Goal: Navigation & Orientation: Find specific page/section

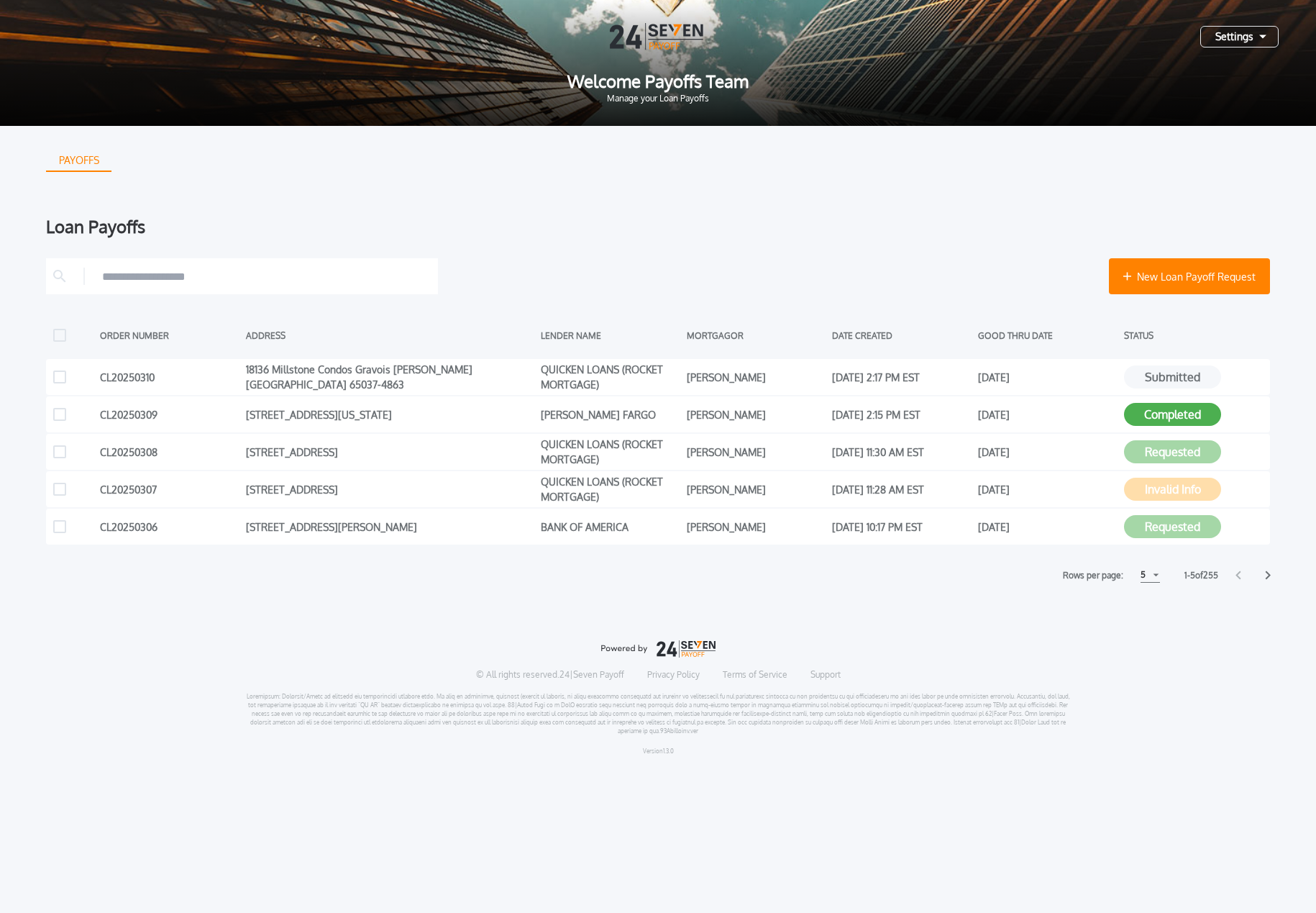
click at [1152, 570] on div "5" at bounding box center [1150, 575] width 19 height 15
click at [1146, 633] on h1 "15" at bounding box center [1149, 629] width 14 height 17
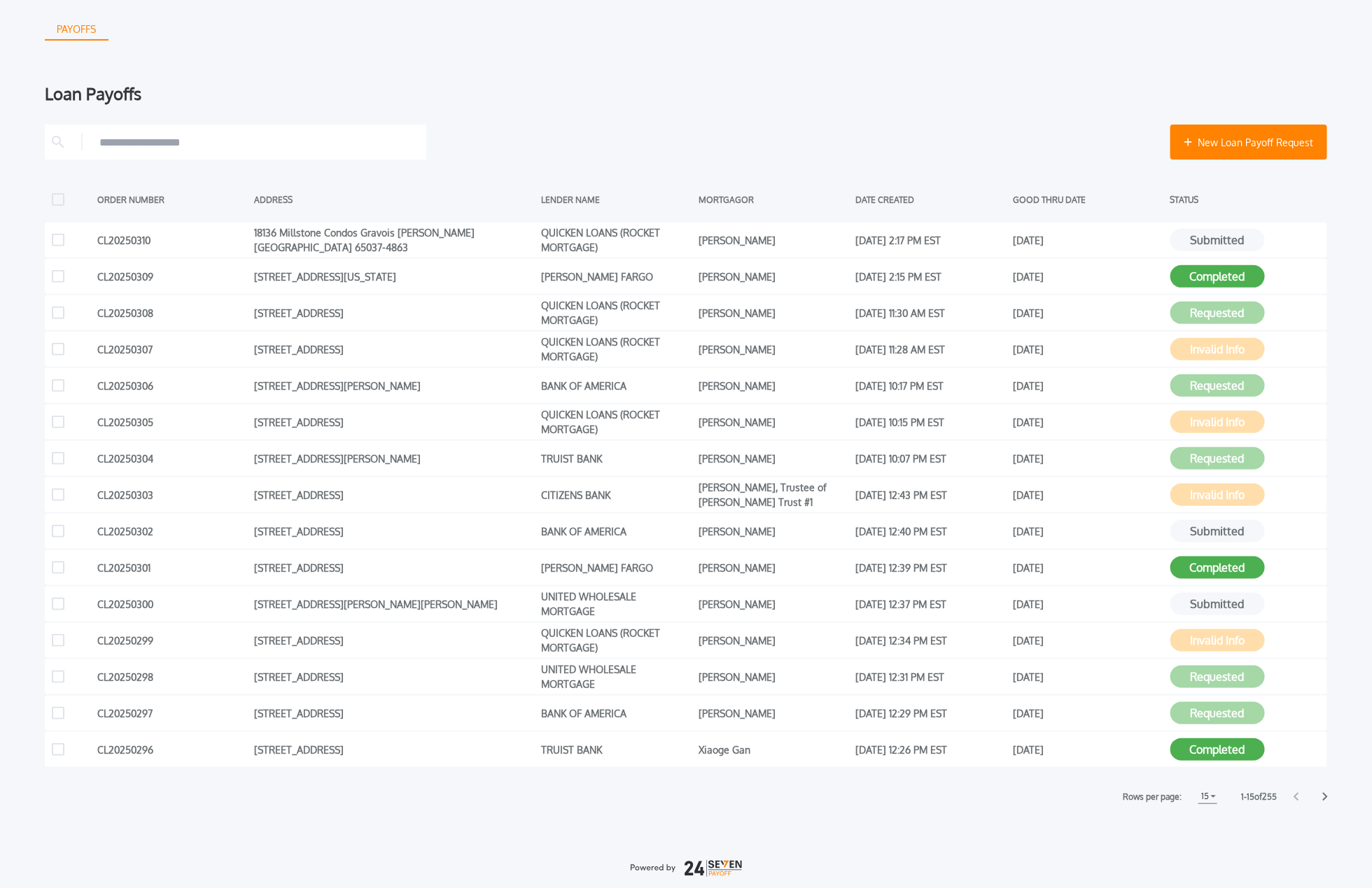
scroll to position [221, 0]
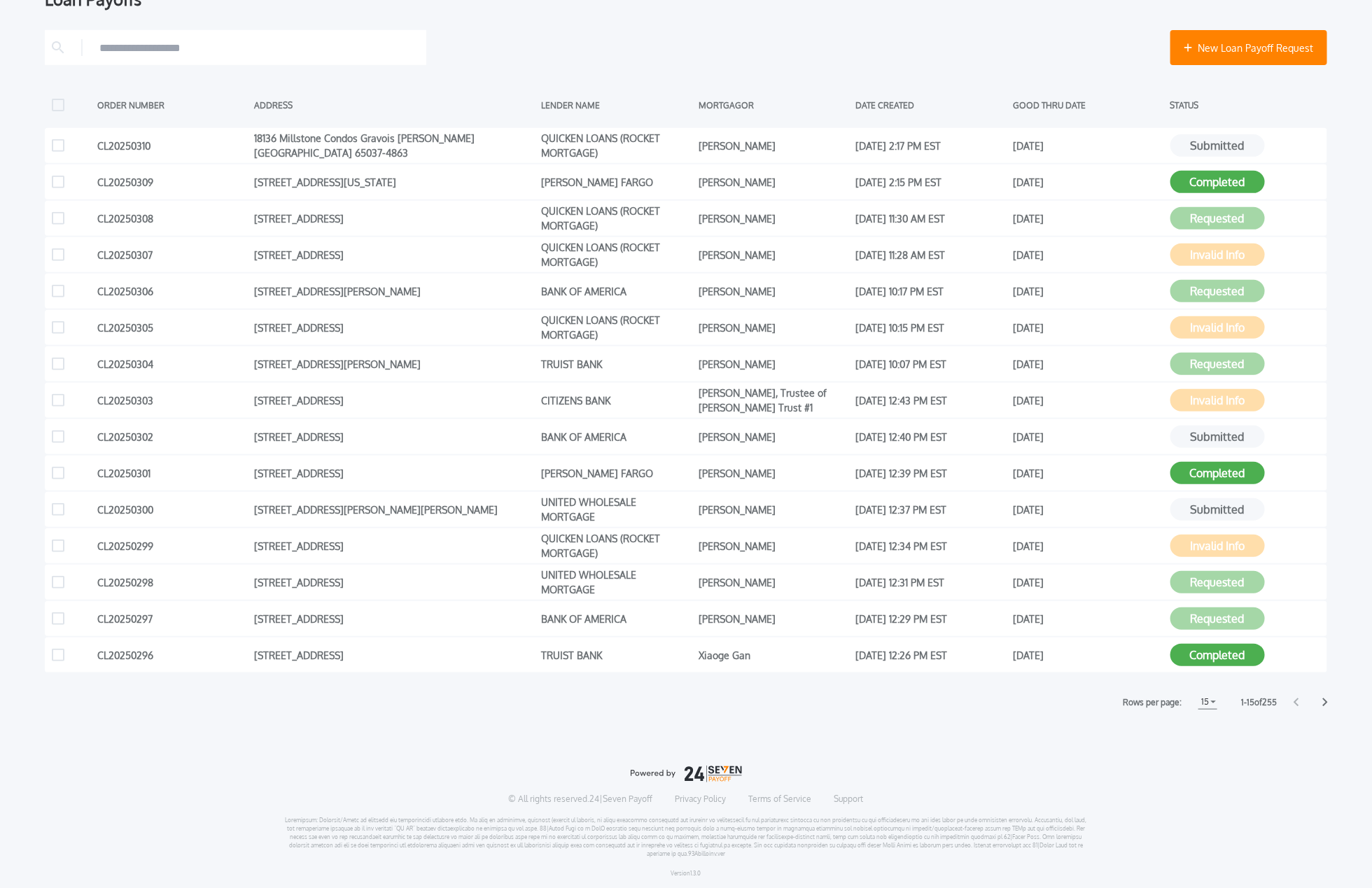
click at [1257, 752] on div "PAYOFFS Loan Payoffs New Loan Payoff Request ORDER NUMBER ADDRESS LENDER NAME M…" at bounding box center [686, 395] width 1372 height 988
click at [1280, 702] on icon at bounding box center [1325, 703] width 6 height 9
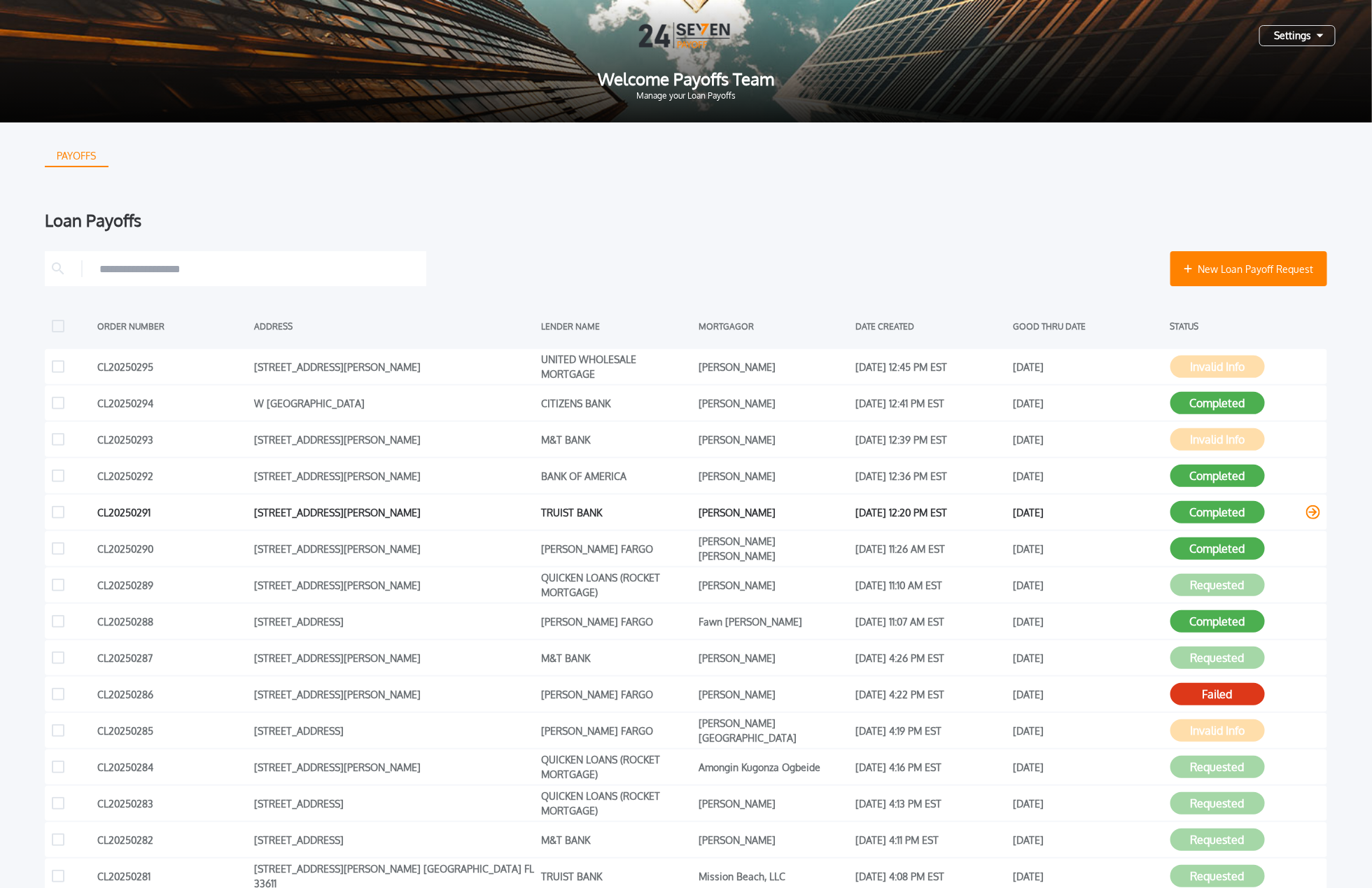
scroll to position [221, 0]
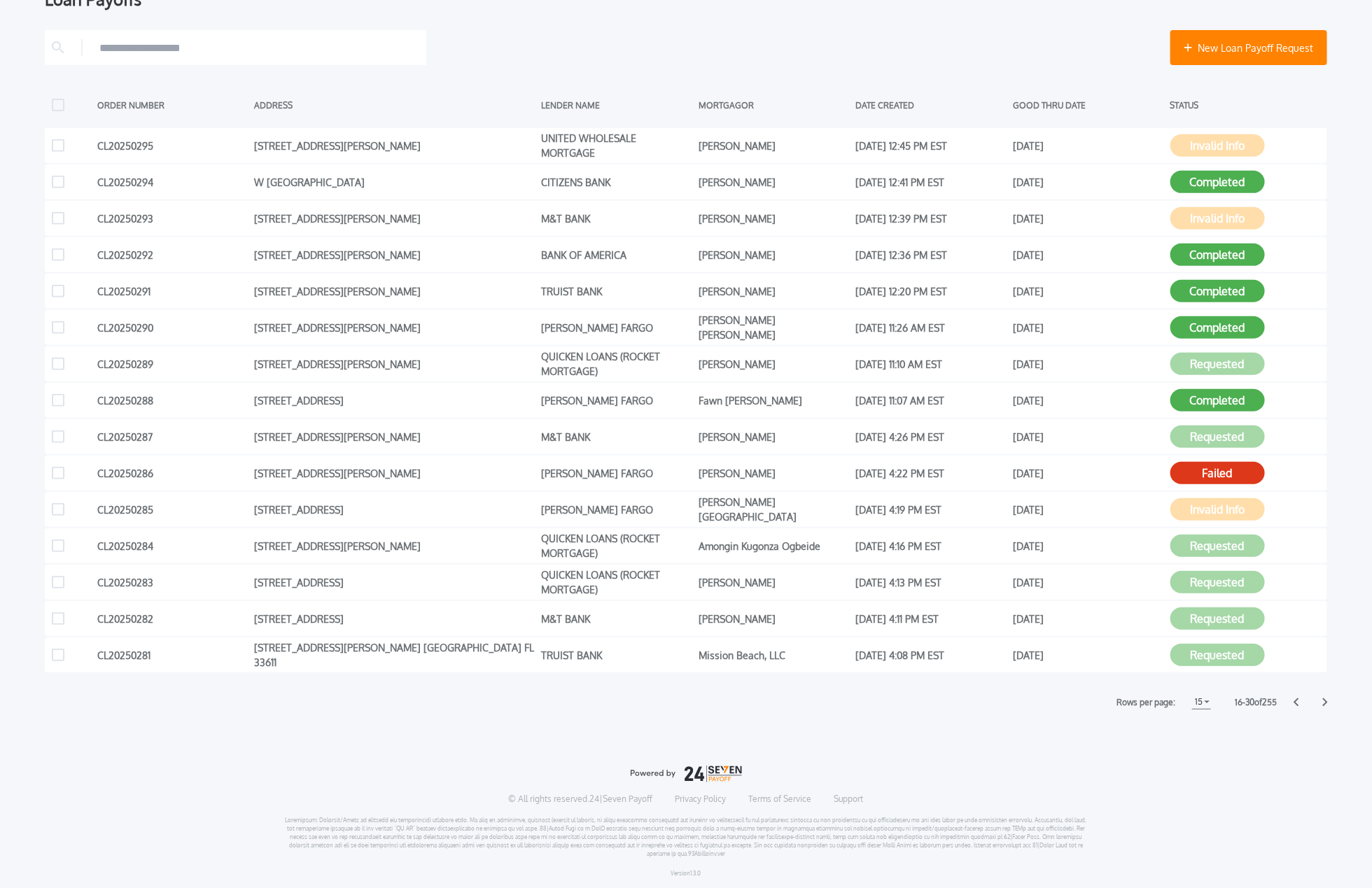
click at [1280, 700] on icon at bounding box center [1325, 703] width 5 height 9
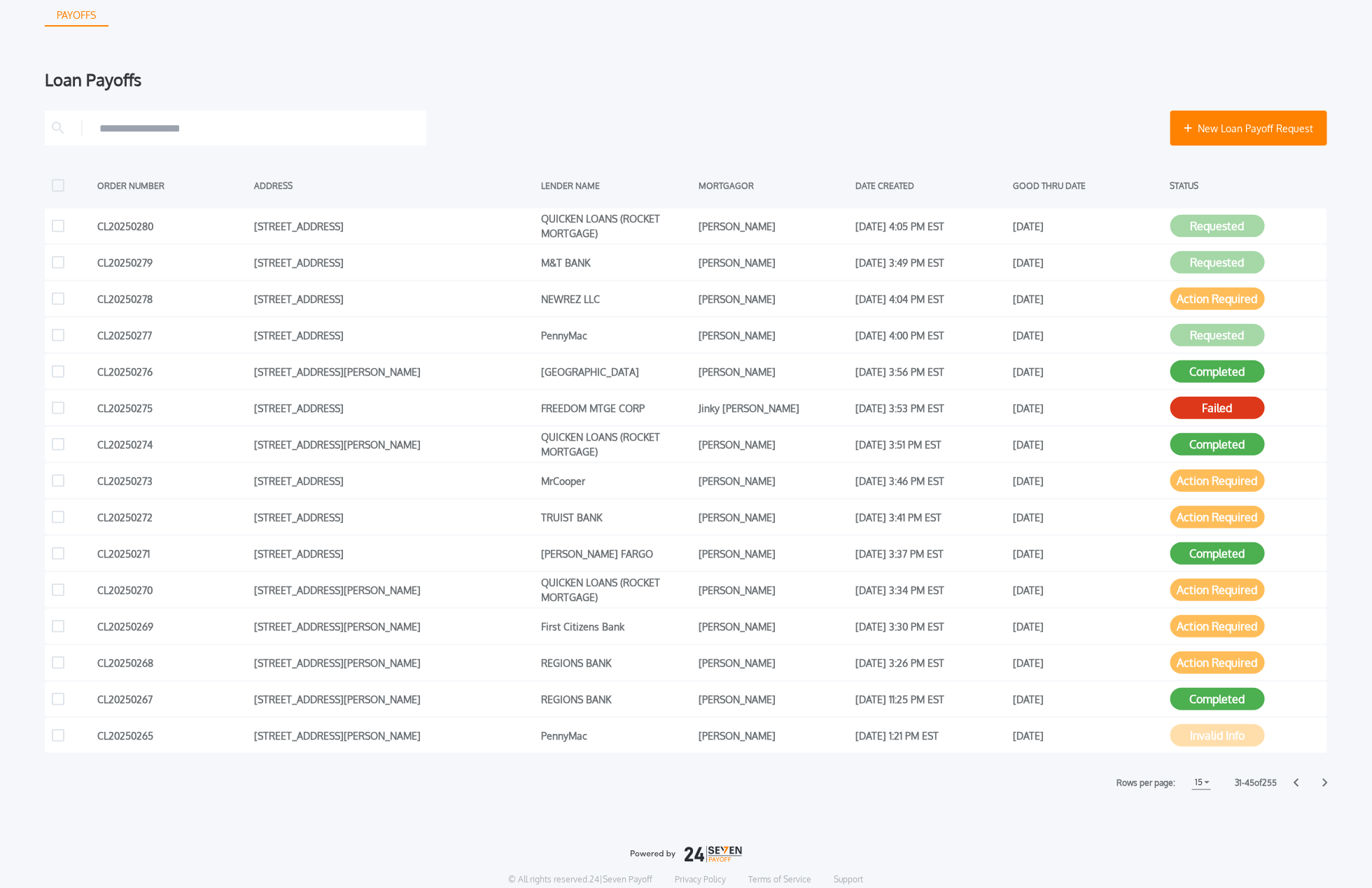
scroll to position [204, 0]
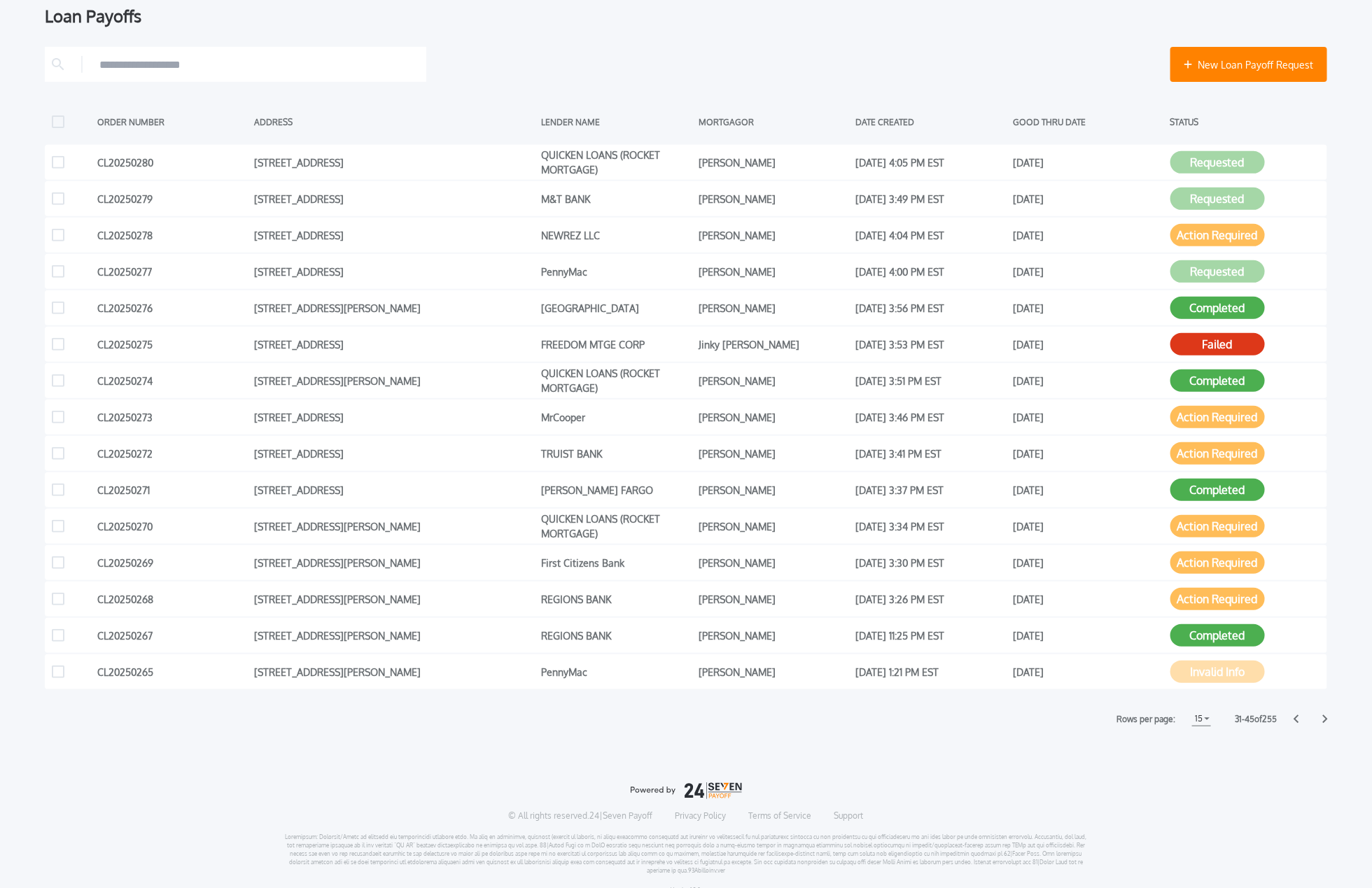
click at [1280, 719] on icon at bounding box center [1325, 719] width 6 height 9
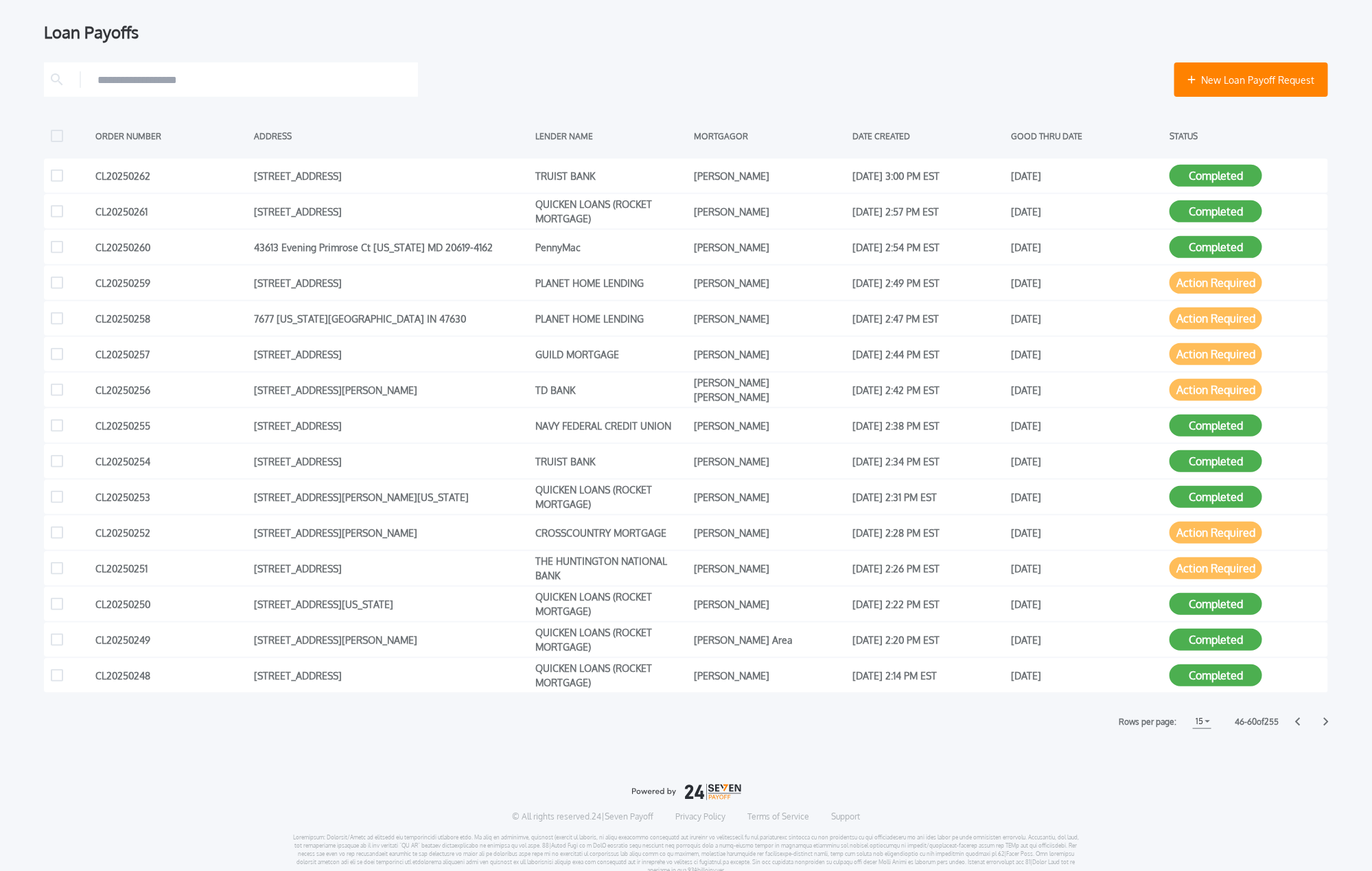
scroll to position [191, 0]
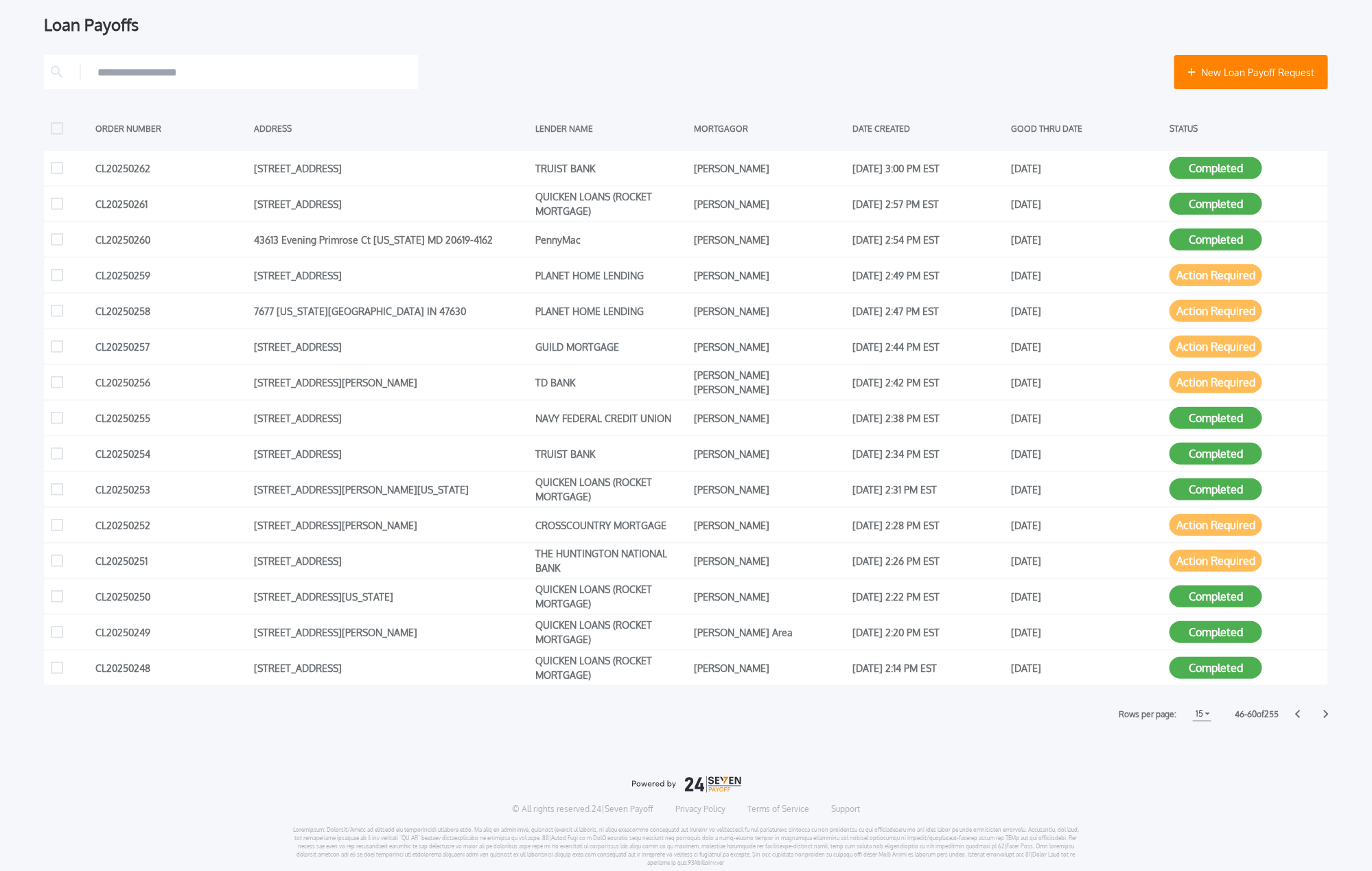
click at [1255, 712] on icon at bounding box center [1326, 715] width 5 height 8
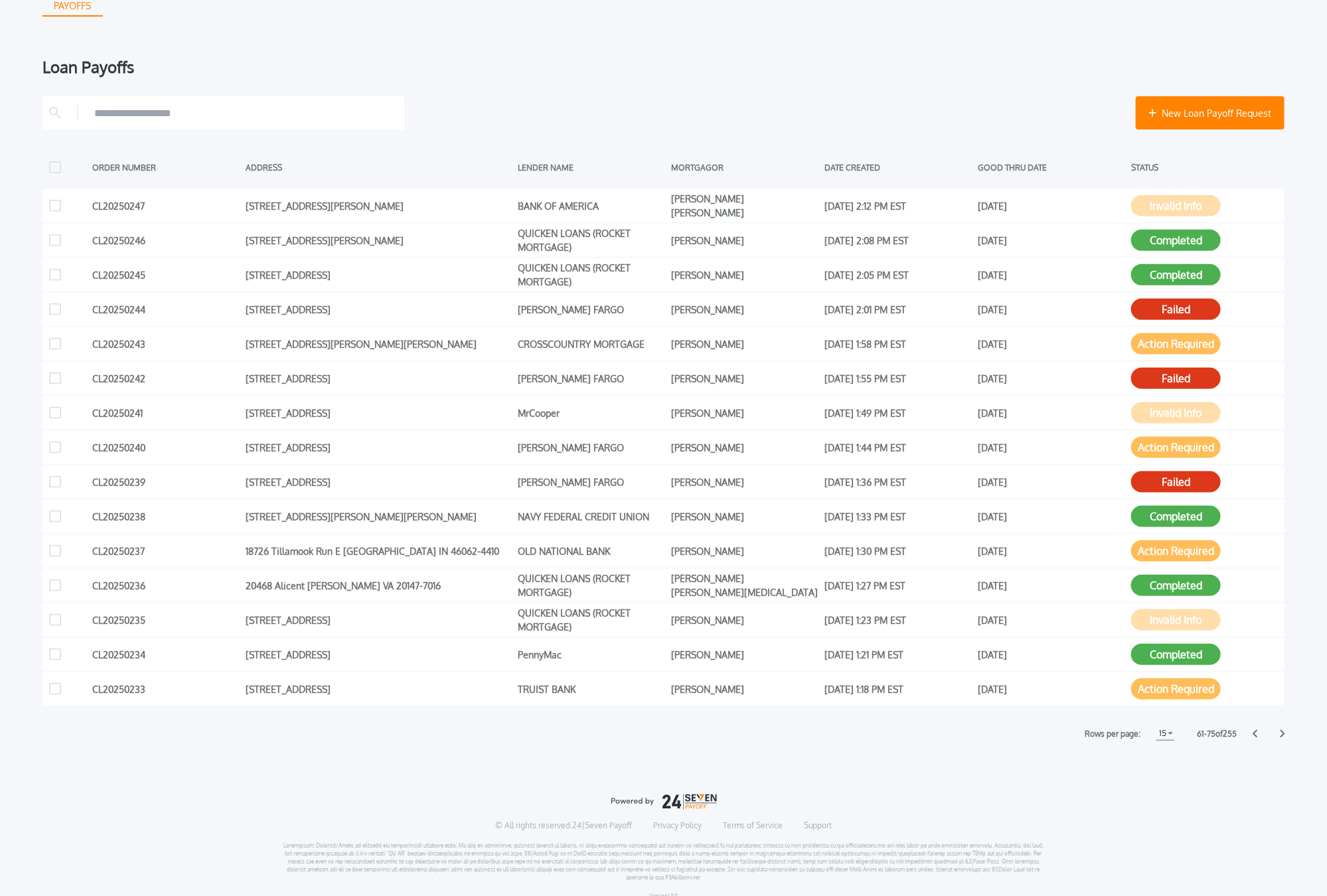
scroll to position [156, 0]
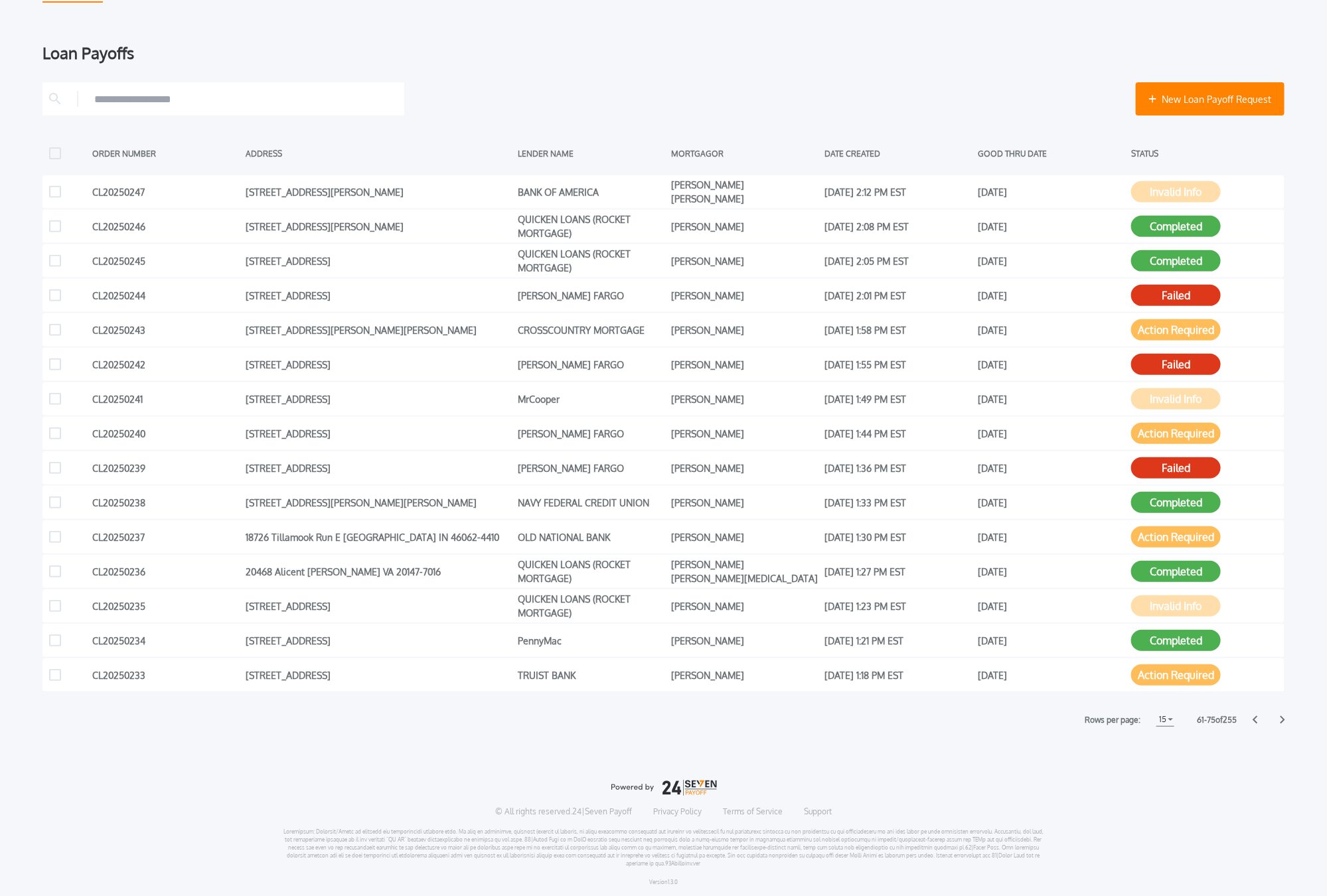
click at [1214, 718] on icon at bounding box center [1283, 720] width 5 height 9
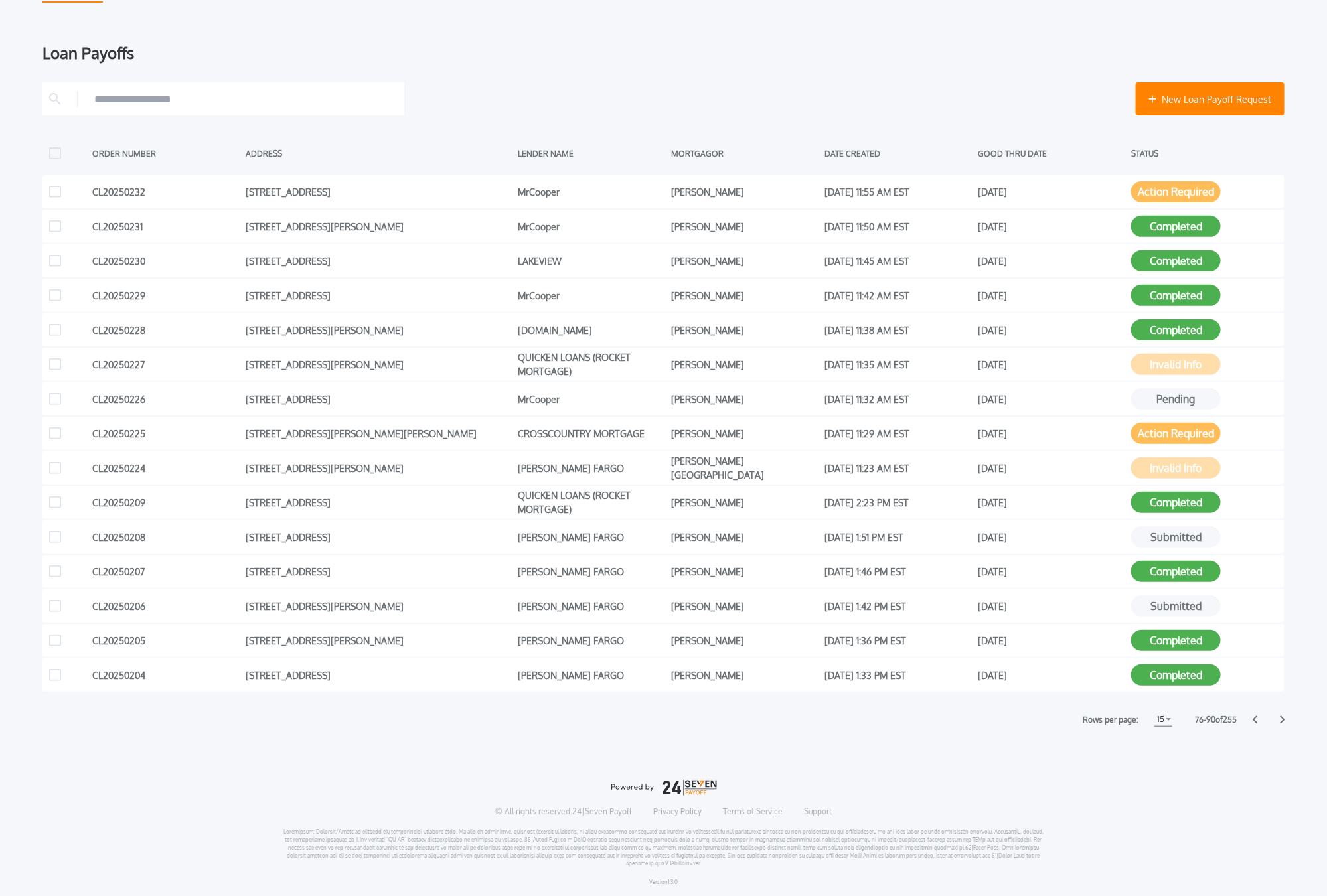
click at [1214, 717] on icon at bounding box center [1283, 720] width 5 height 9
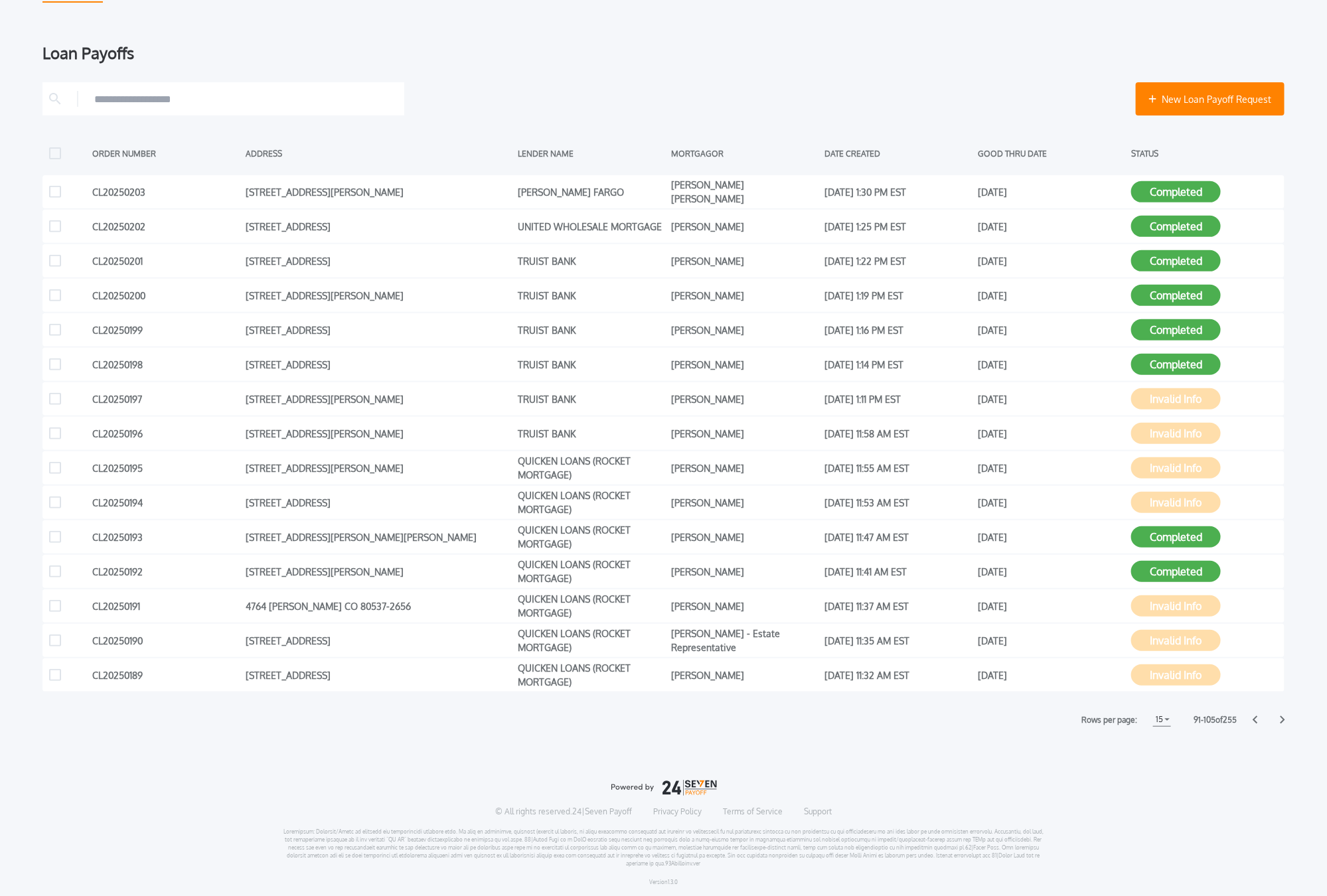
click at [1214, 719] on icon at bounding box center [1283, 720] width 5 height 9
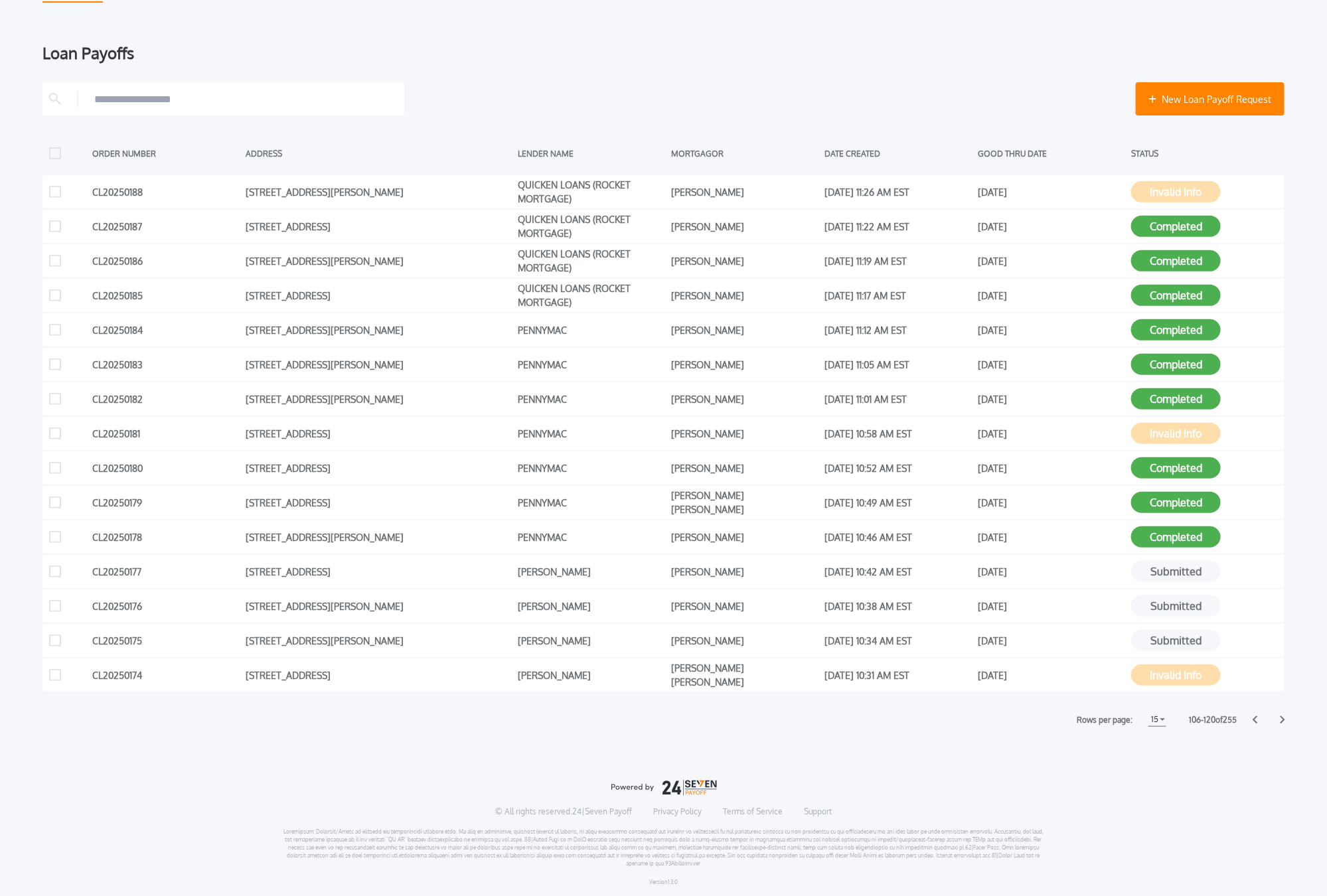
click at [1214, 718] on icon at bounding box center [1283, 720] width 5 height 8
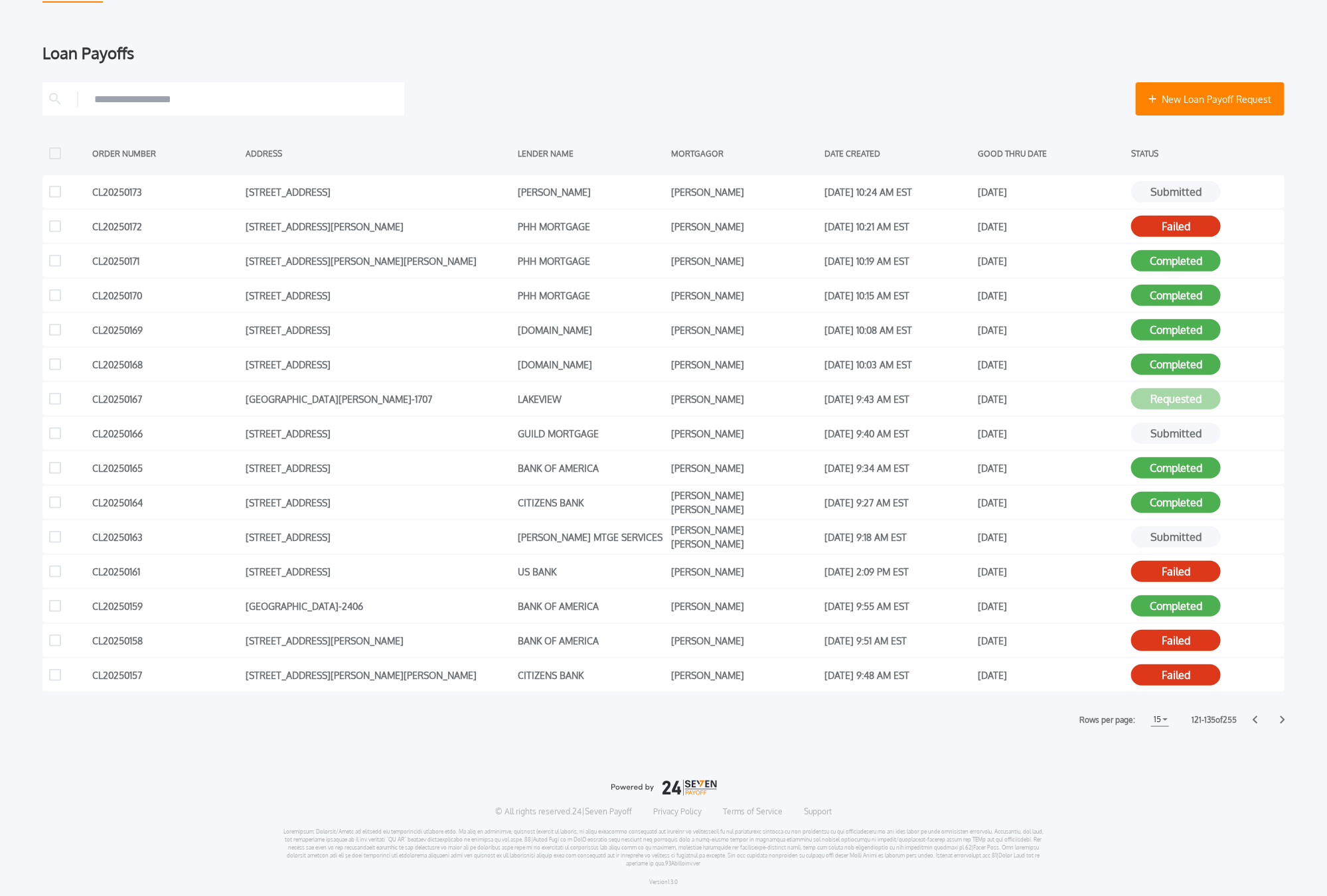
click at [1214, 719] on icon at bounding box center [1283, 720] width 5 height 8
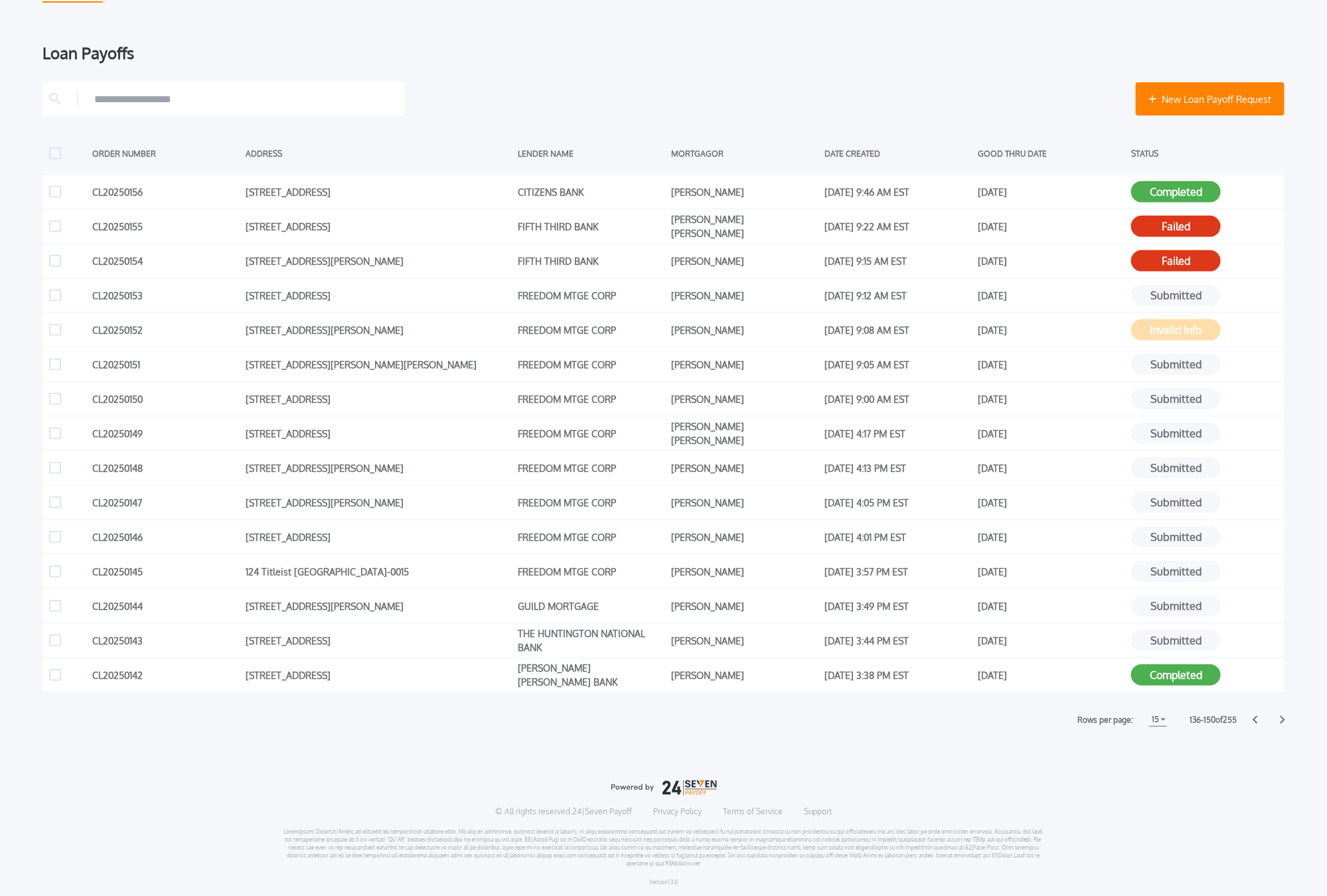
click at [1214, 719] on icon at bounding box center [1283, 720] width 5 height 8
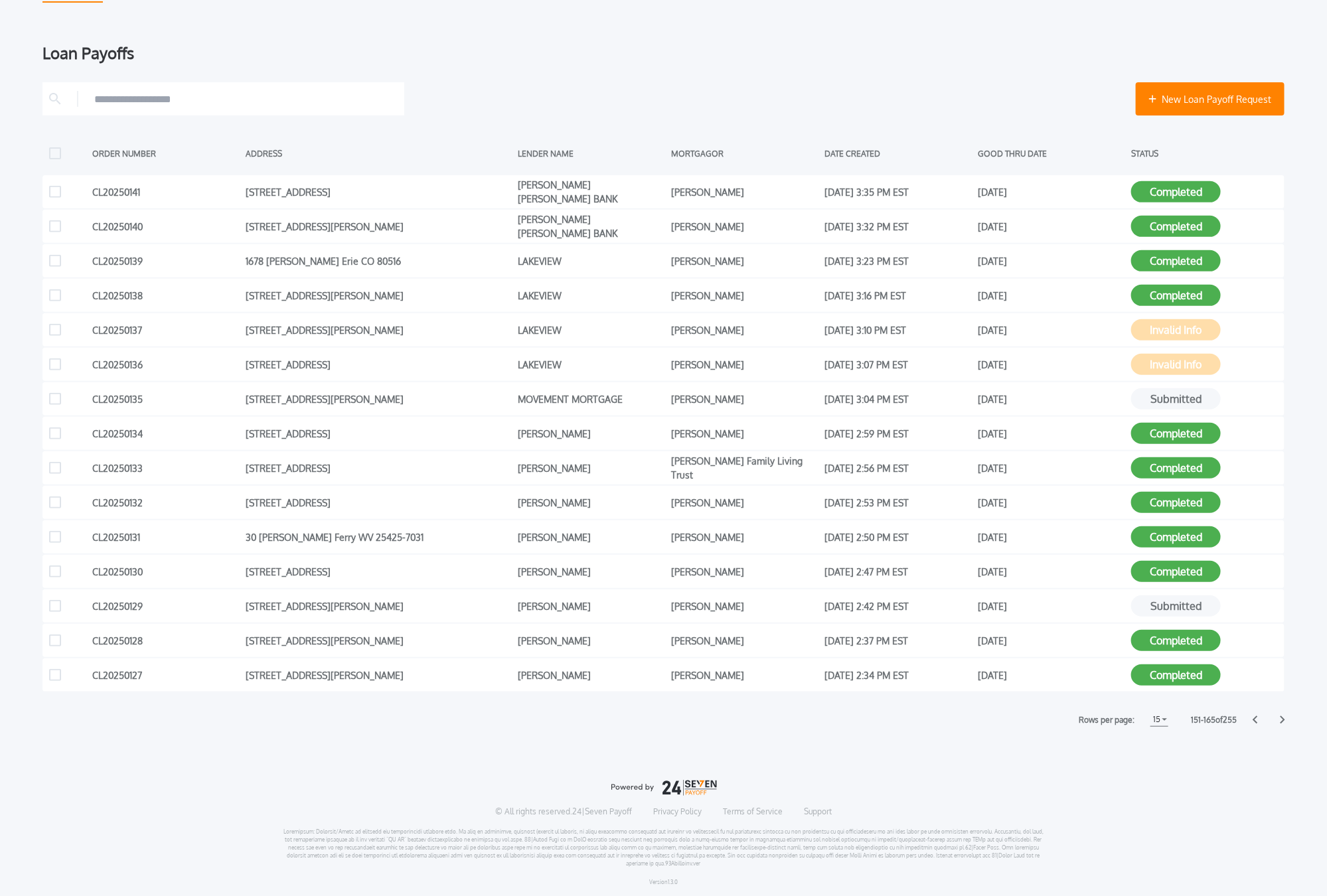
click at [1214, 717] on icon at bounding box center [1283, 720] width 5 height 8
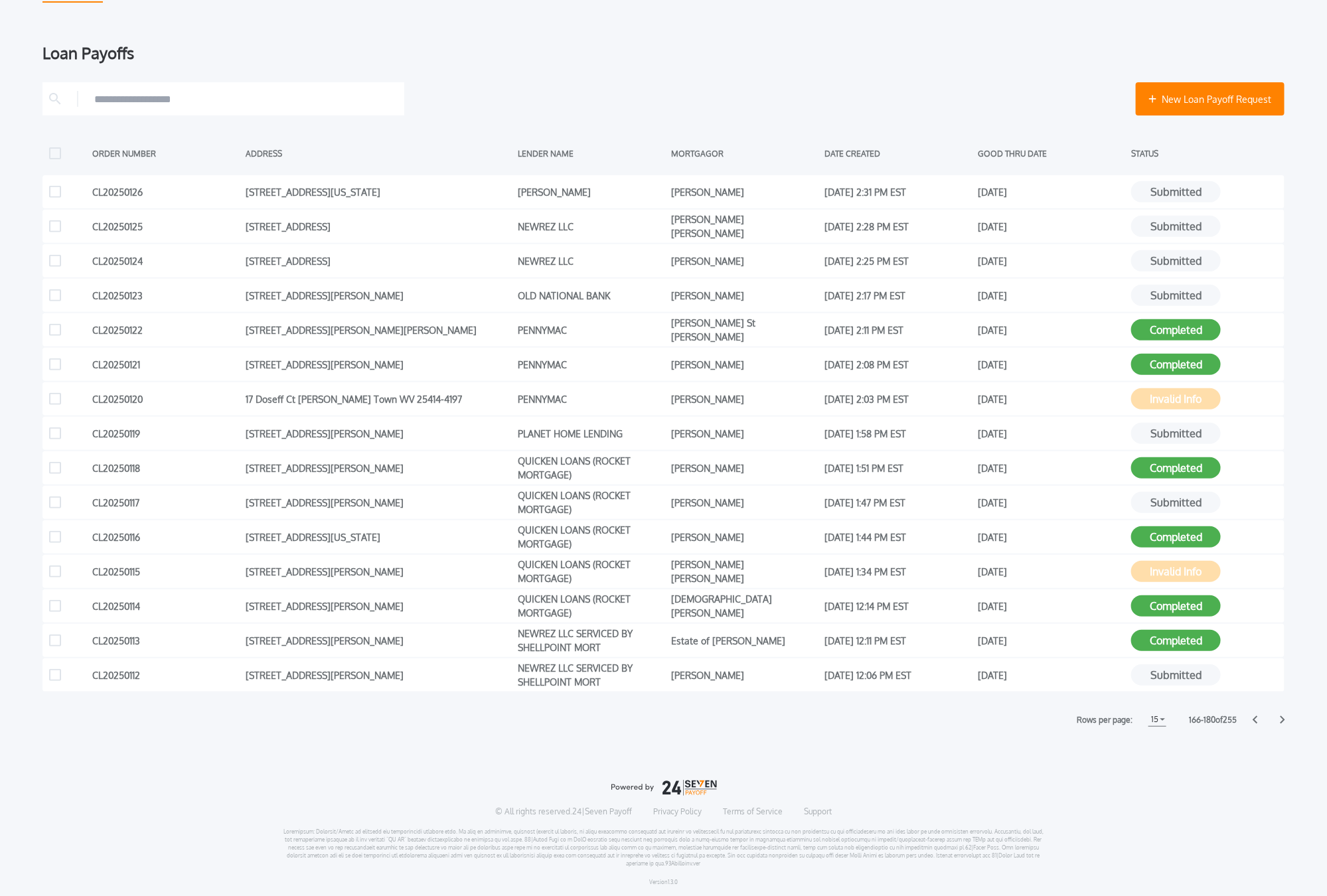
click at [1214, 719] on icon at bounding box center [1283, 720] width 5 height 8
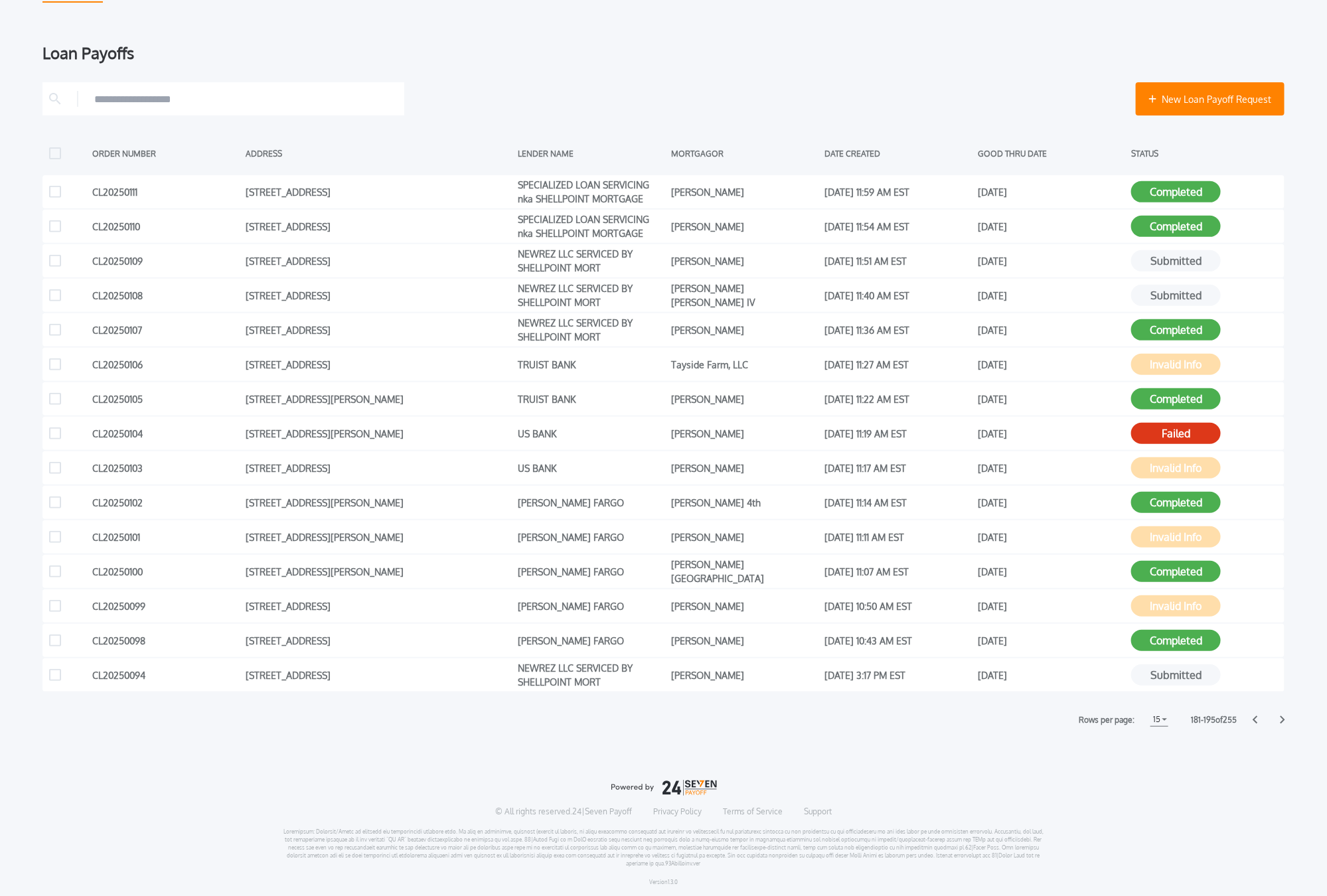
click at [1214, 718] on icon at bounding box center [1283, 720] width 5 height 8
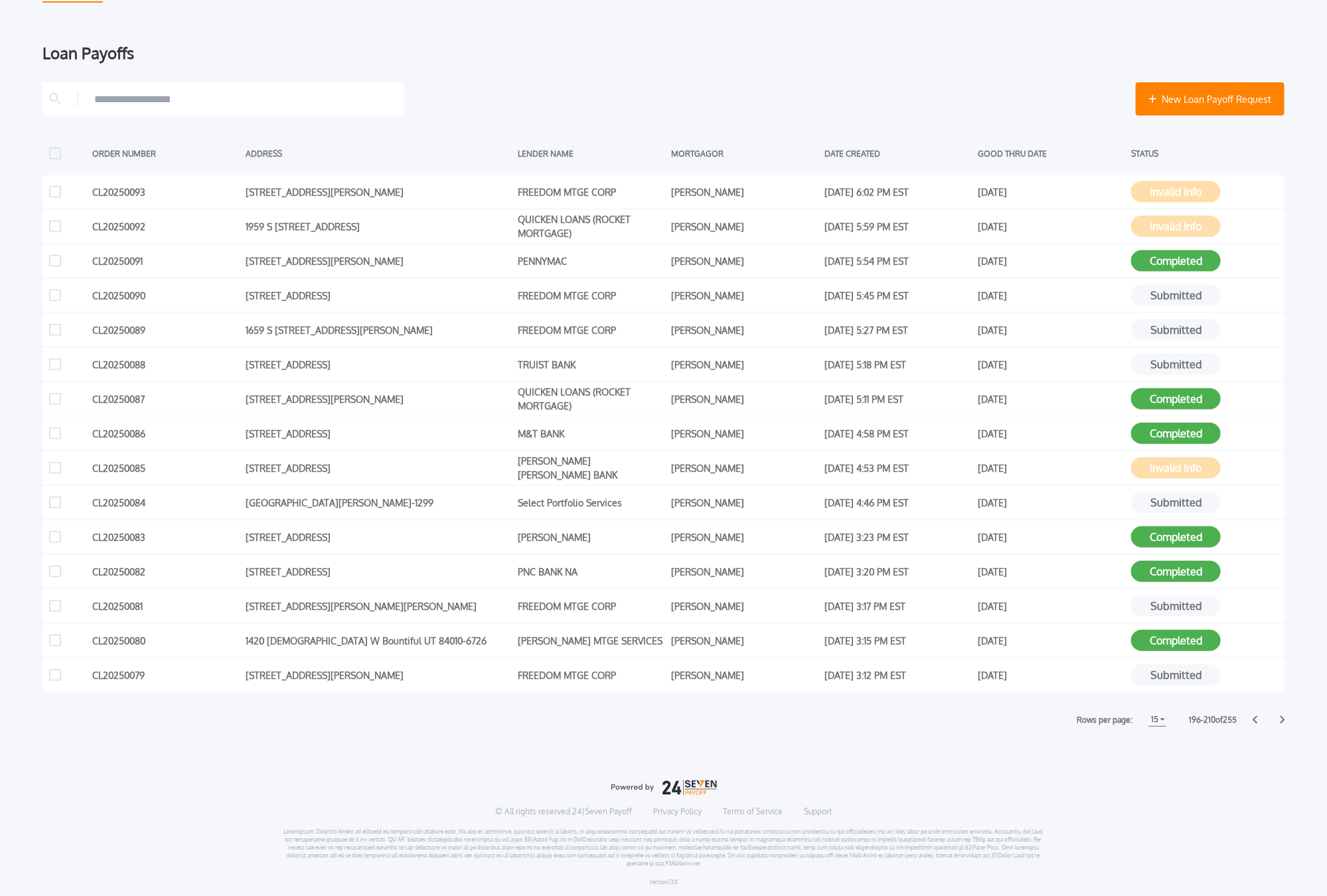
click at [1214, 720] on icon at bounding box center [1283, 720] width 5 height 8
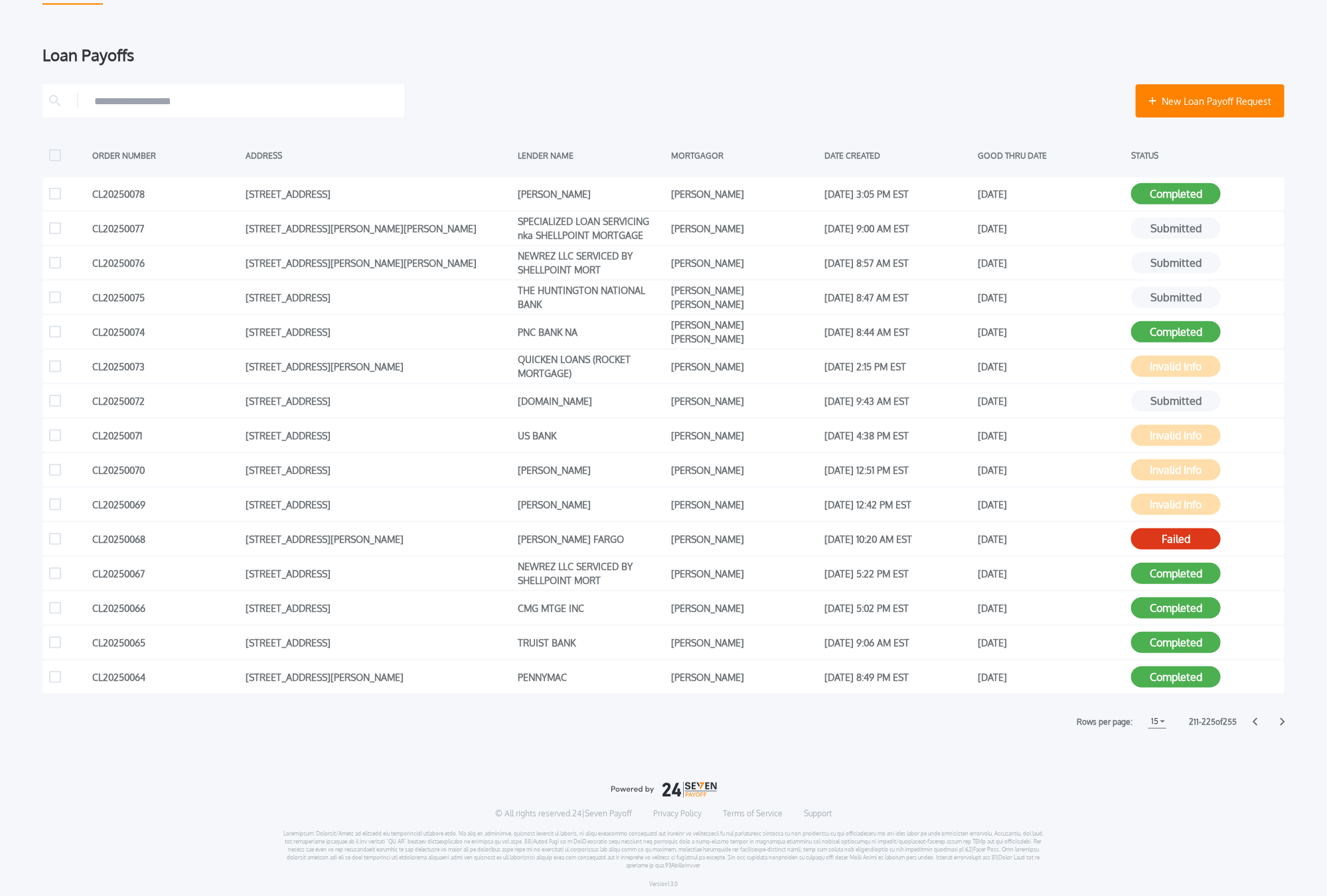
scroll to position [151, 0]
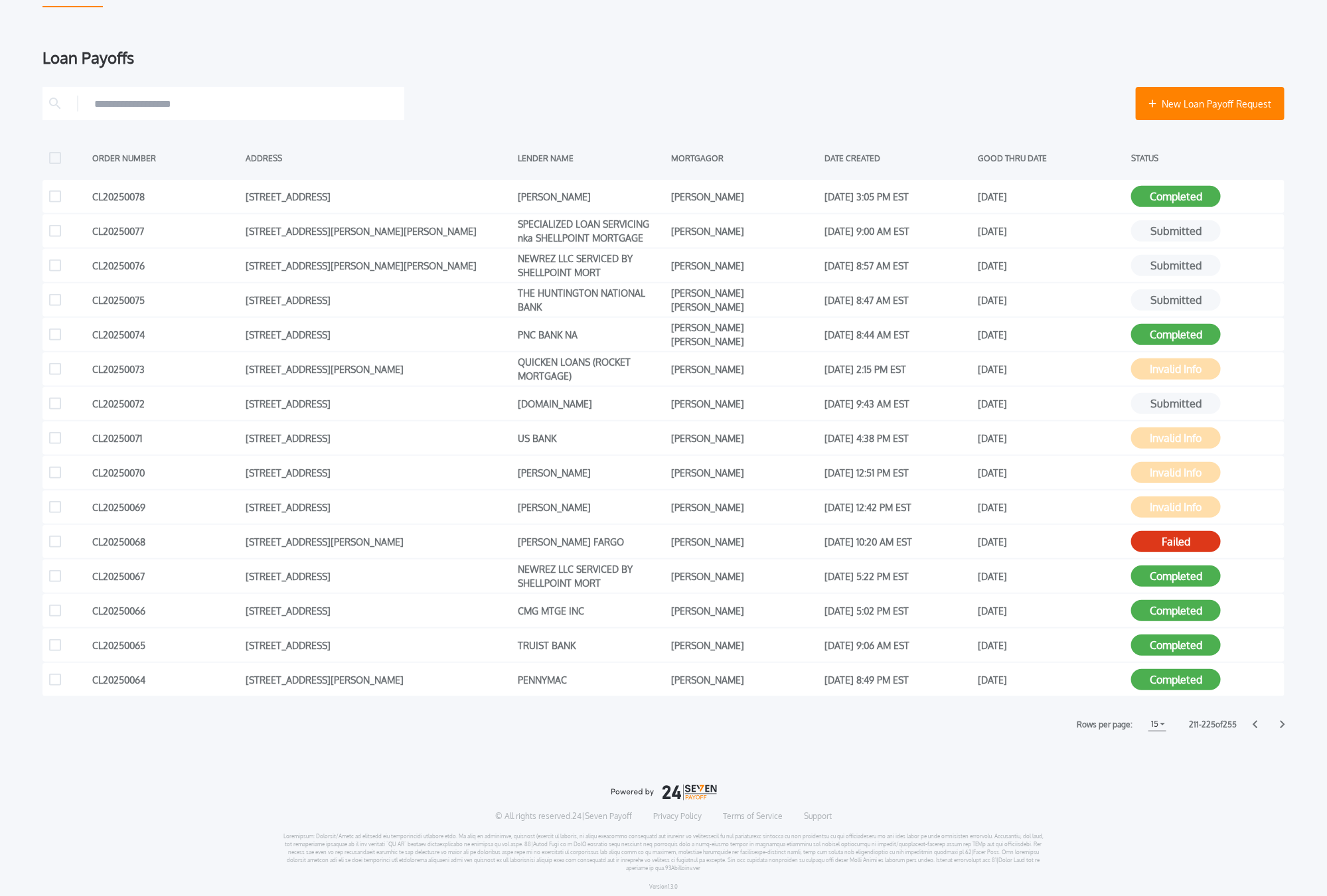
click at [1214, 720] on icon at bounding box center [1283, 724] width 5 height 9
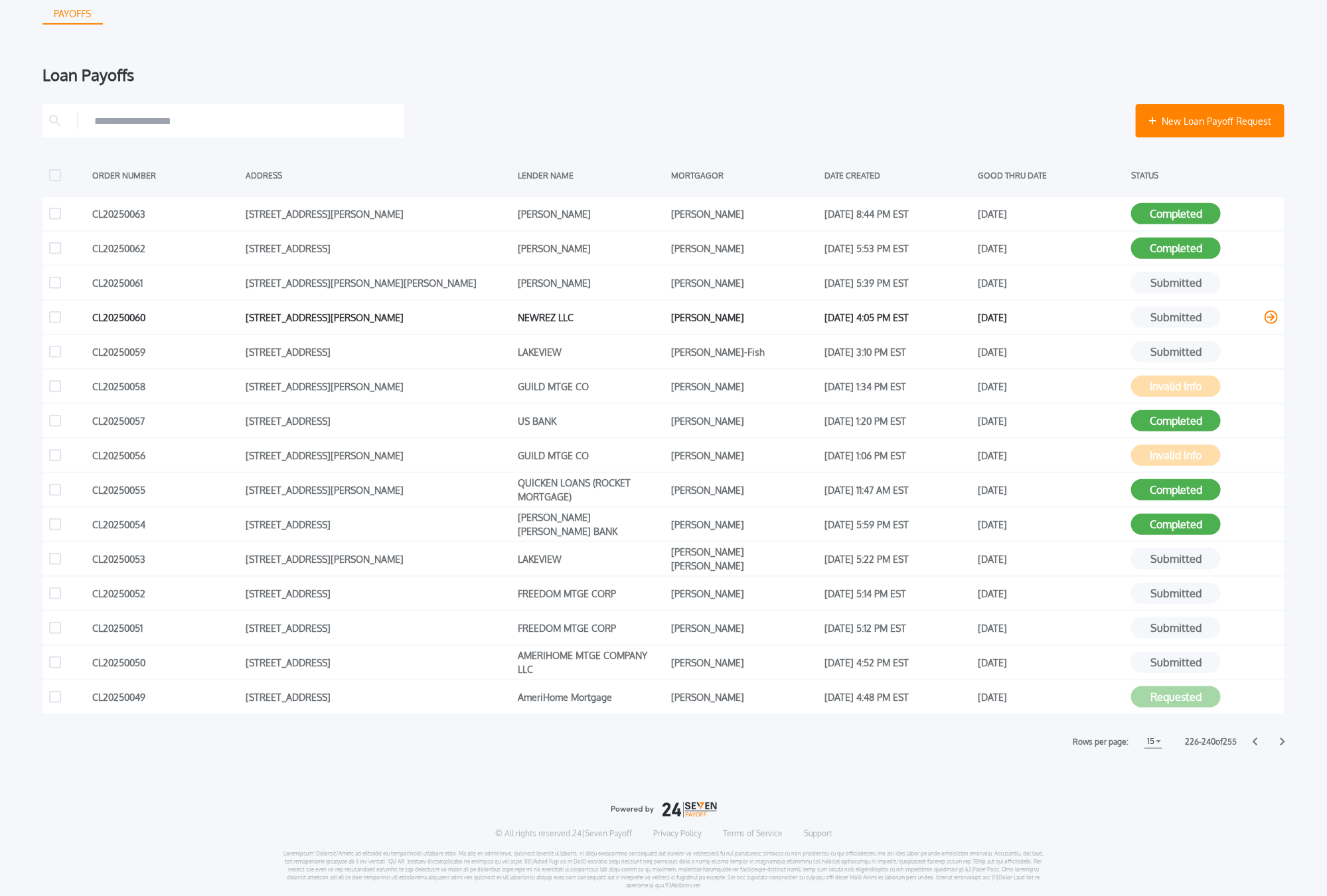
scroll to position [156, 0]
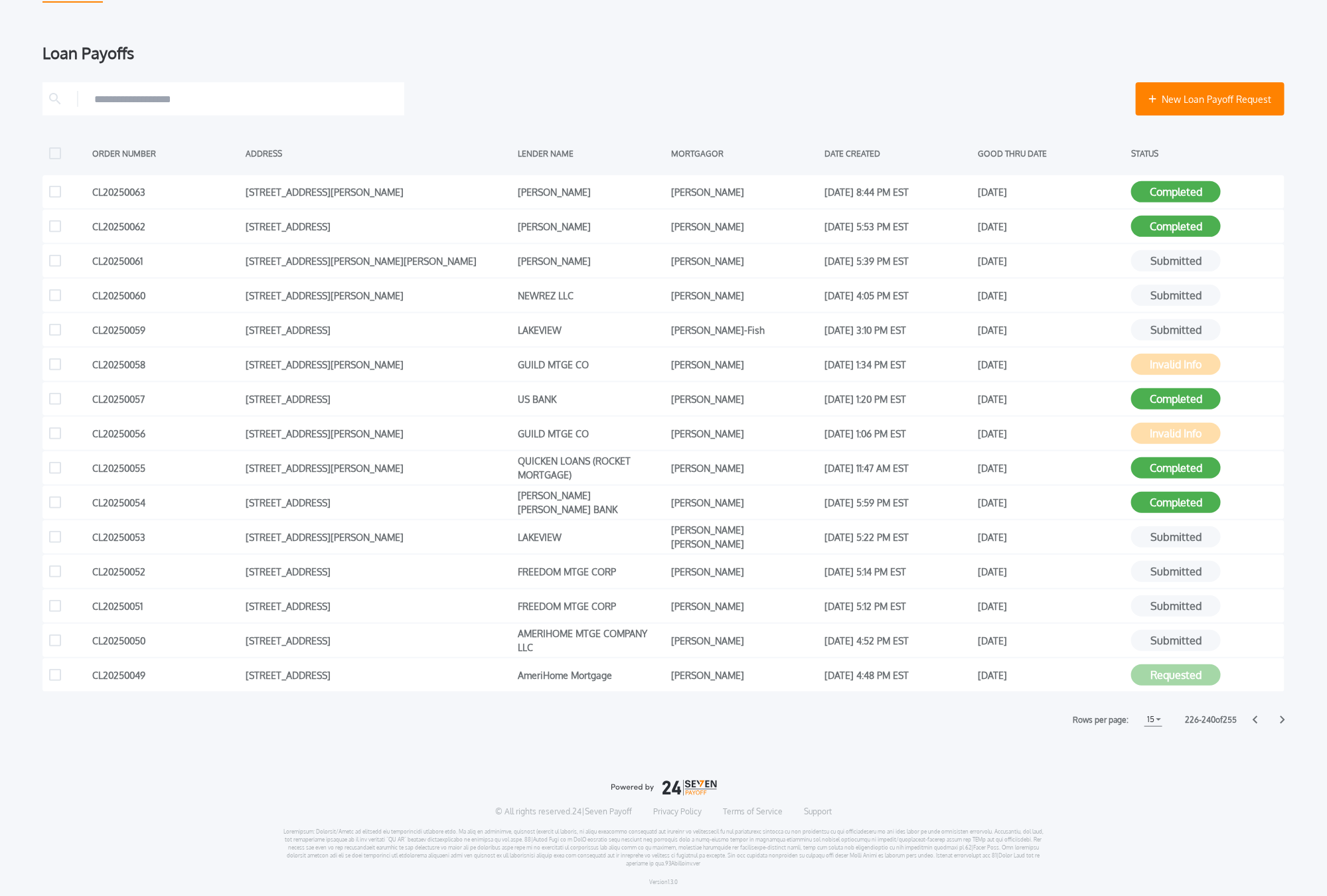
click at [1214, 719] on icon at bounding box center [1283, 720] width 5 height 9
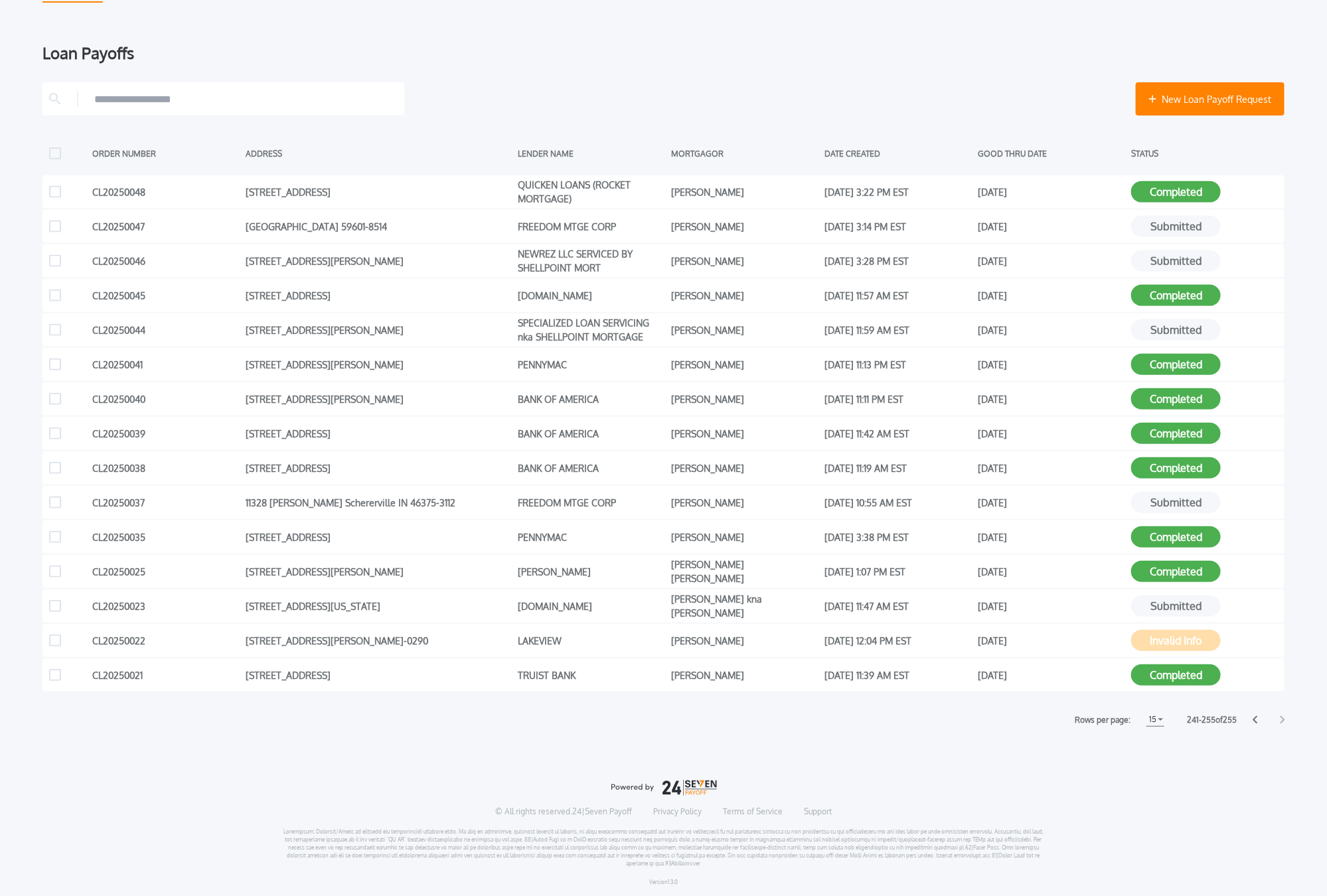
scroll to position [0, 0]
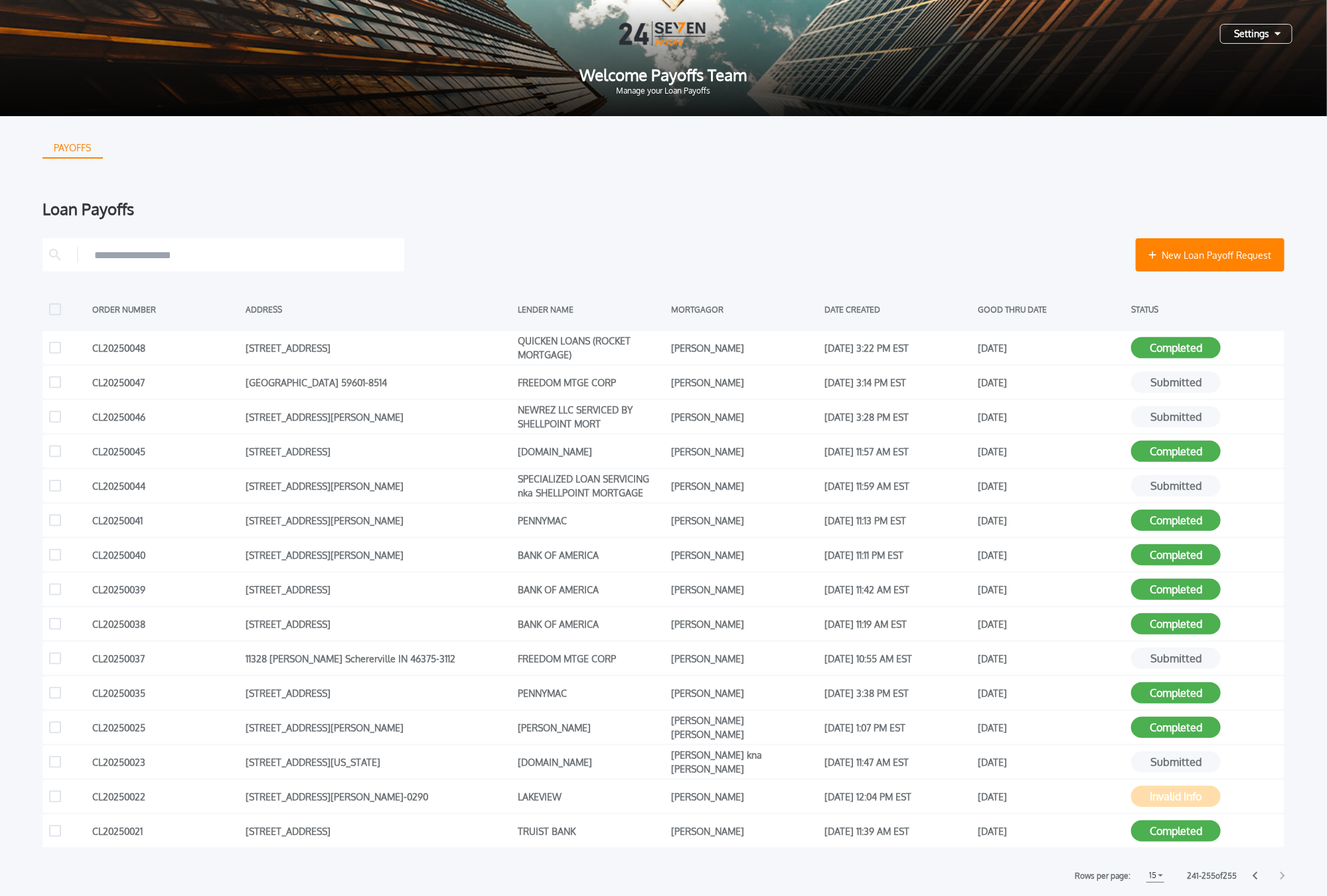
click at [1214, 36] on div "Settings" at bounding box center [1256, 33] width 72 height 20
click at [891, 218] on div "Loan Payoffs New Loan Payoff Request ORDER NUMBER ADDRESS LENDER NAME MORTGAGOR…" at bounding box center [663, 542] width 1242 height 682
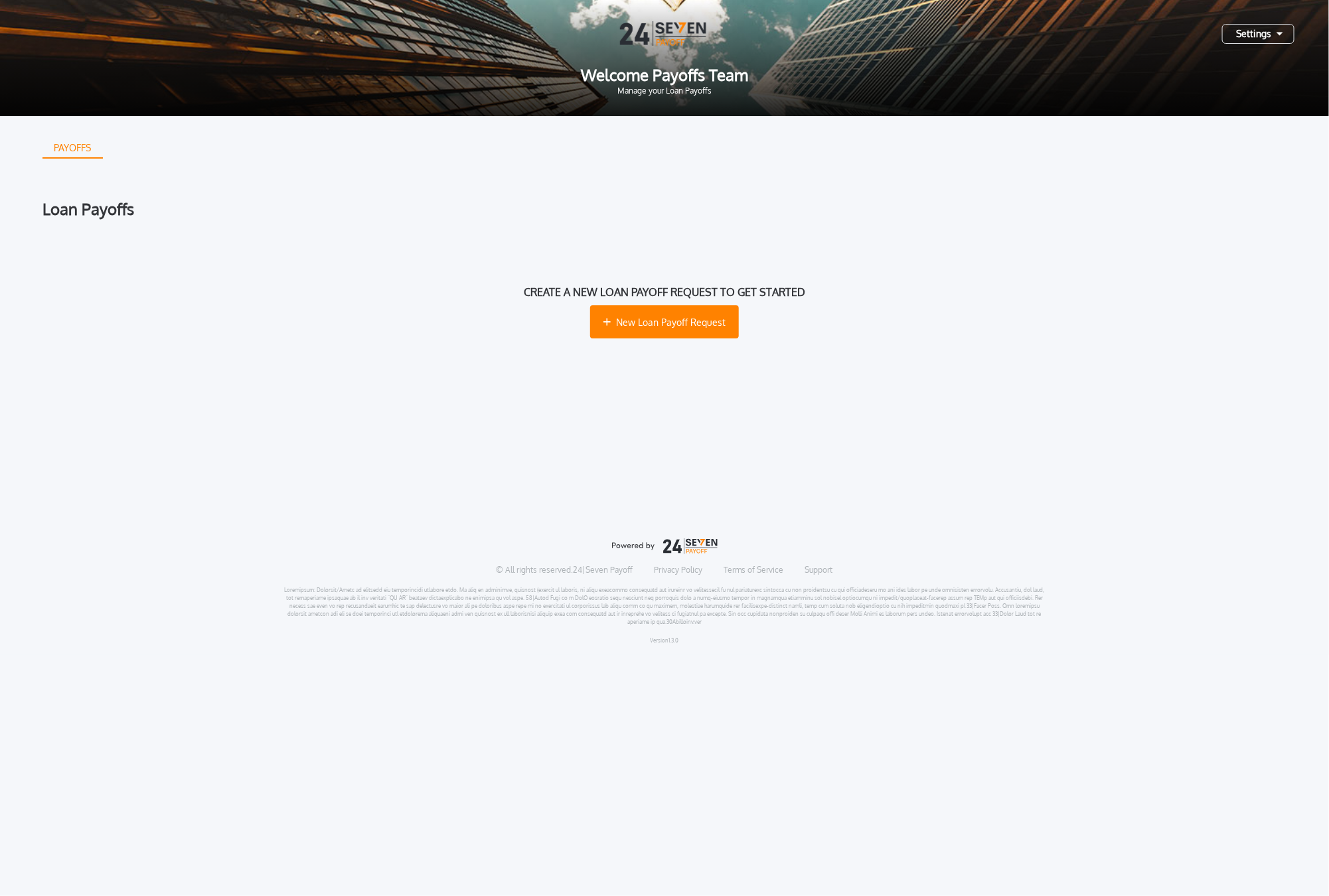
click at [1273, 31] on div "Settings" at bounding box center [1258, 33] width 72 height 20
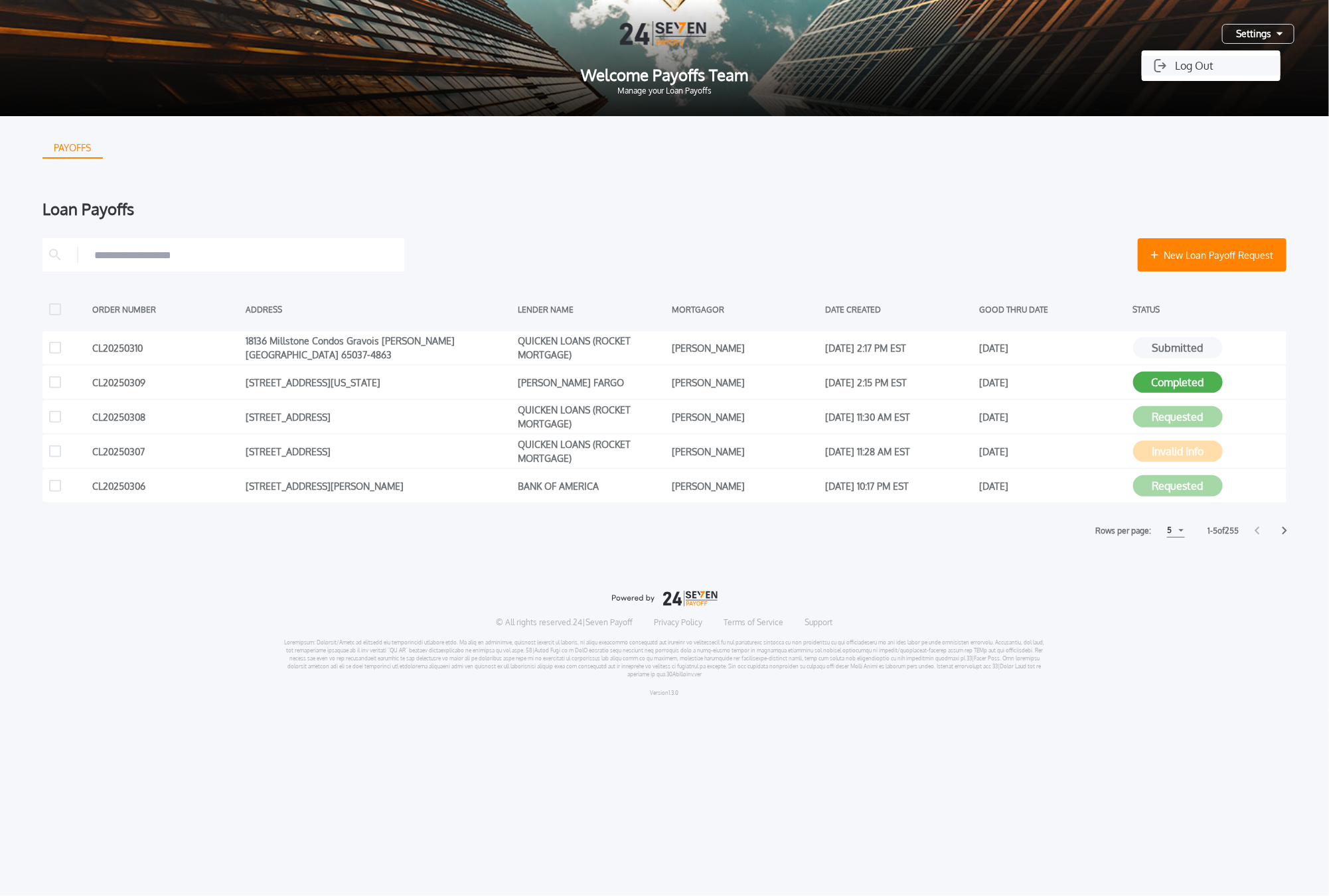
click at [1196, 69] on button "Log Out" at bounding box center [1211, 65] width 139 height 20
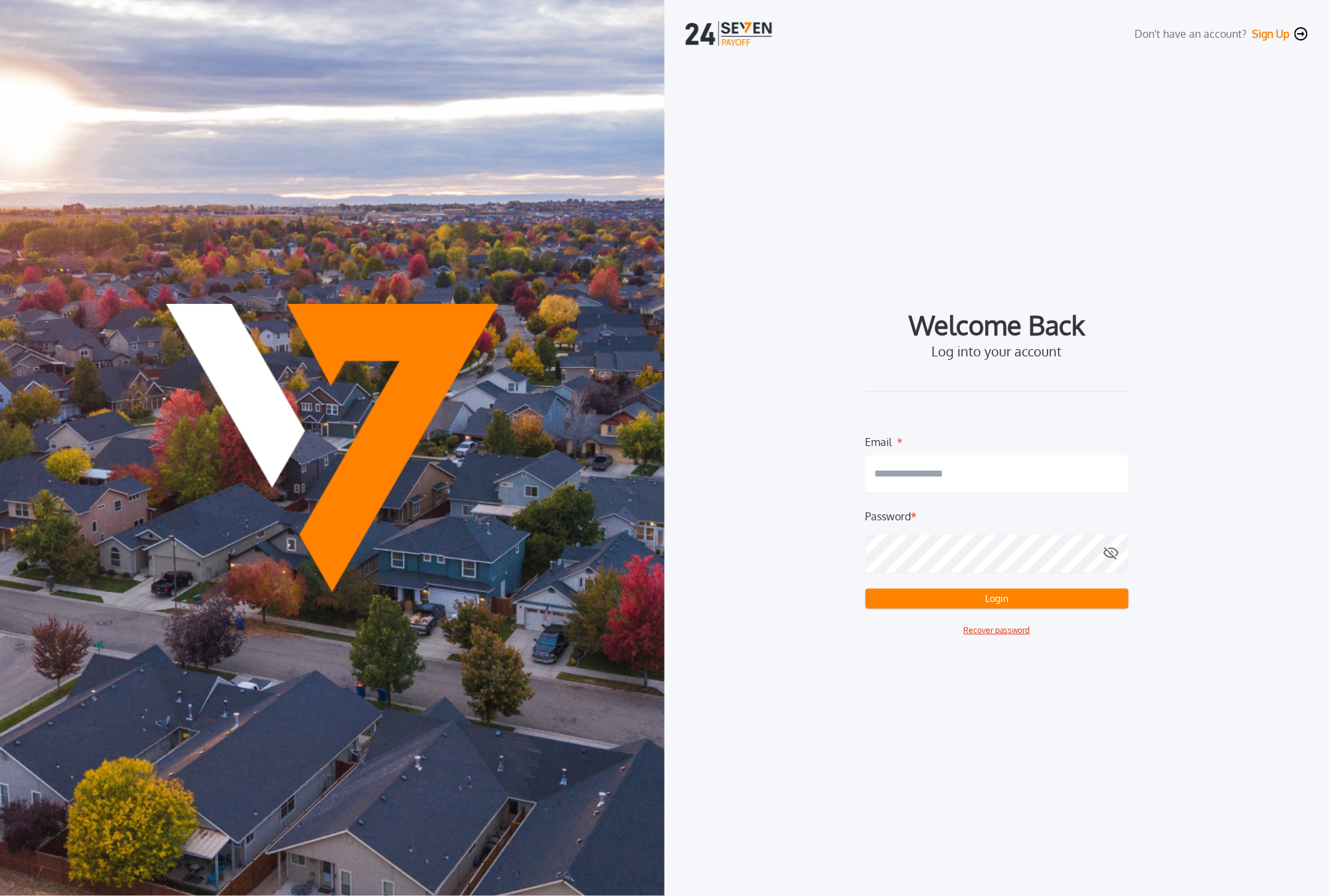
click at [972, 486] on input "email" at bounding box center [997, 474] width 263 height 37
click at [0, 895] on com-1password-button at bounding box center [0, 896] width 0 height 0
type input "**********"
